Goal: Task Accomplishment & Management: Manage account settings

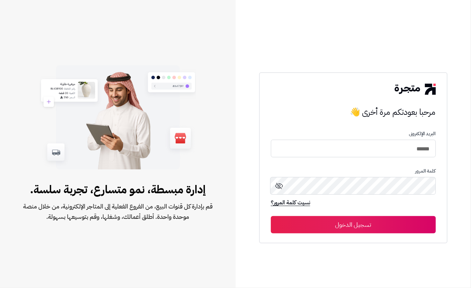
type input "******"
click at [336, 225] on button "تسجيل الدخول" at bounding box center [353, 224] width 165 height 17
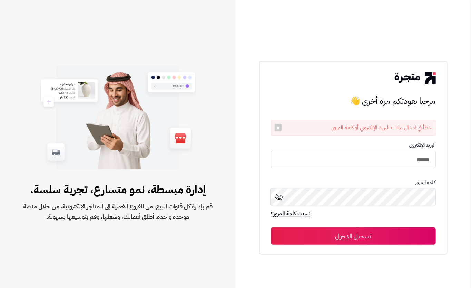
click at [342, 232] on button "تسجيل الدخول" at bounding box center [353, 235] width 165 height 17
